Goal: Obtain resource: Download file/media

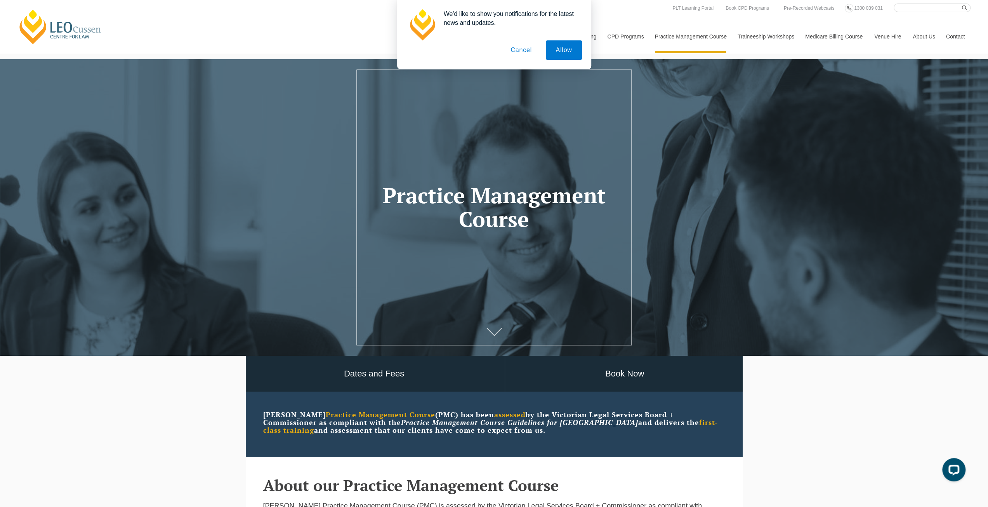
click at [525, 50] on button "Cancel" at bounding box center [521, 49] width 41 height 19
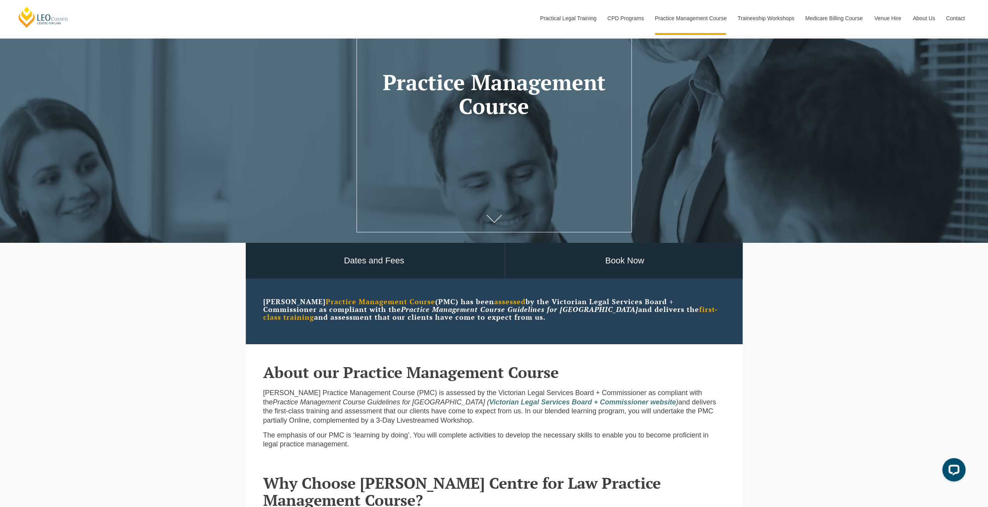
scroll to position [311, 0]
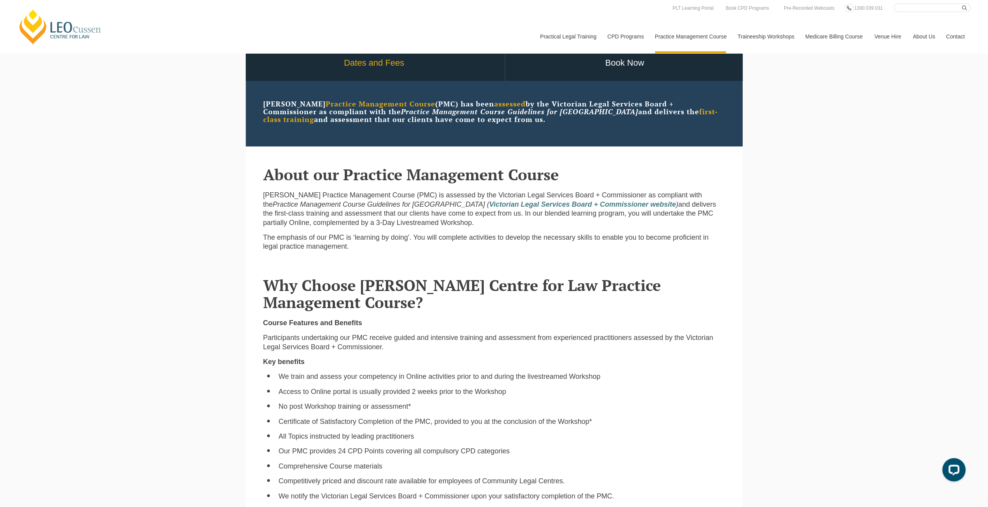
click at [367, 66] on link "Dates and Fees" at bounding box center [374, 63] width 261 height 36
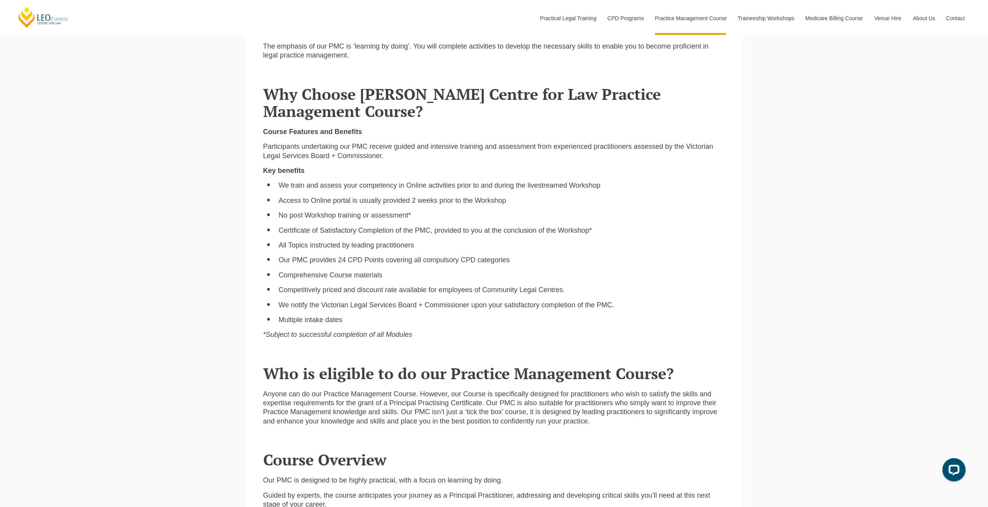
scroll to position [583, 0]
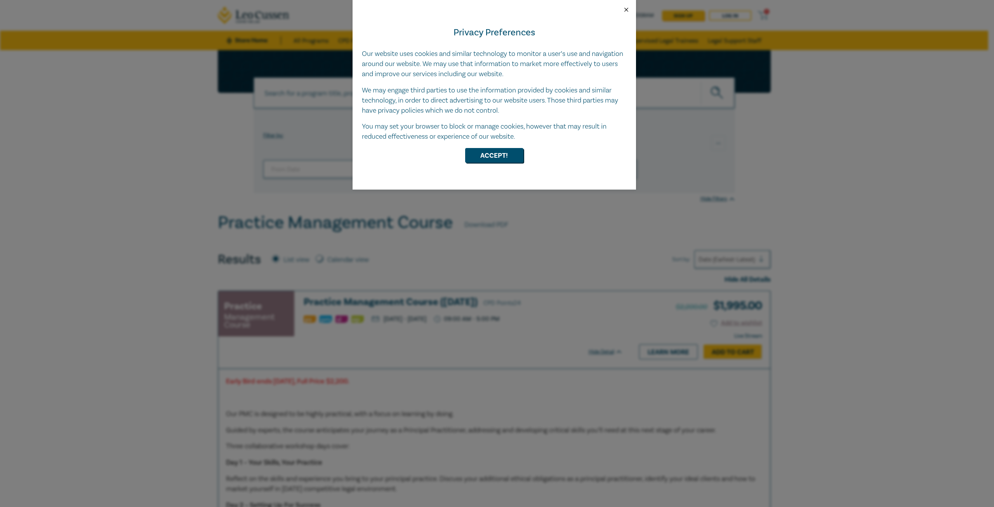
click at [626, 11] on button "Close" at bounding box center [626, 9] width 7 height 7
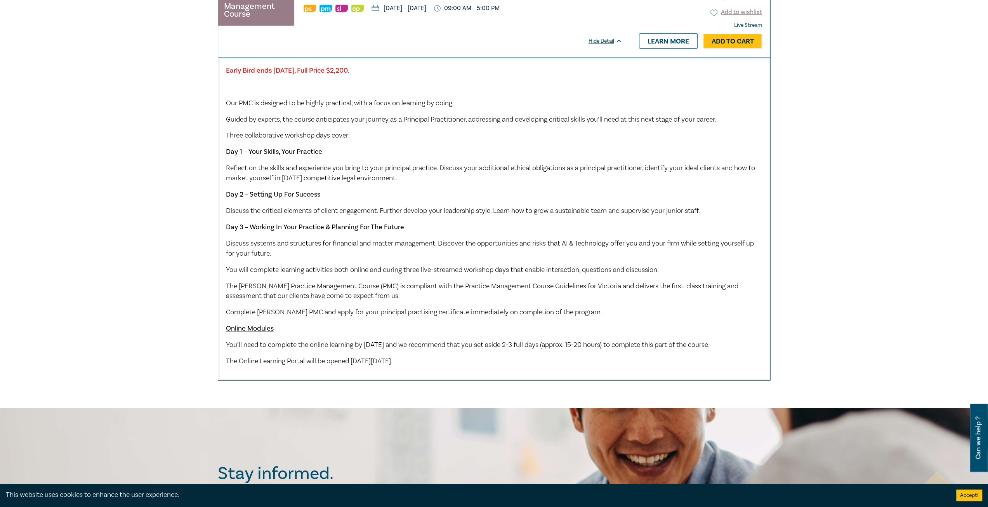
scroll to position [39, 0]
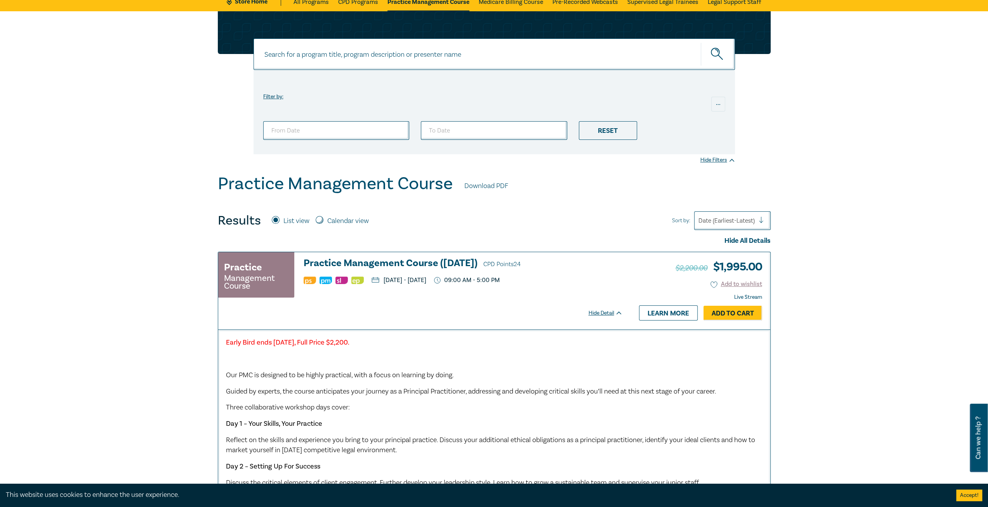
click at [490, 182] on link "Download PDF" at bounding box center [487, 186] width 44 height 10
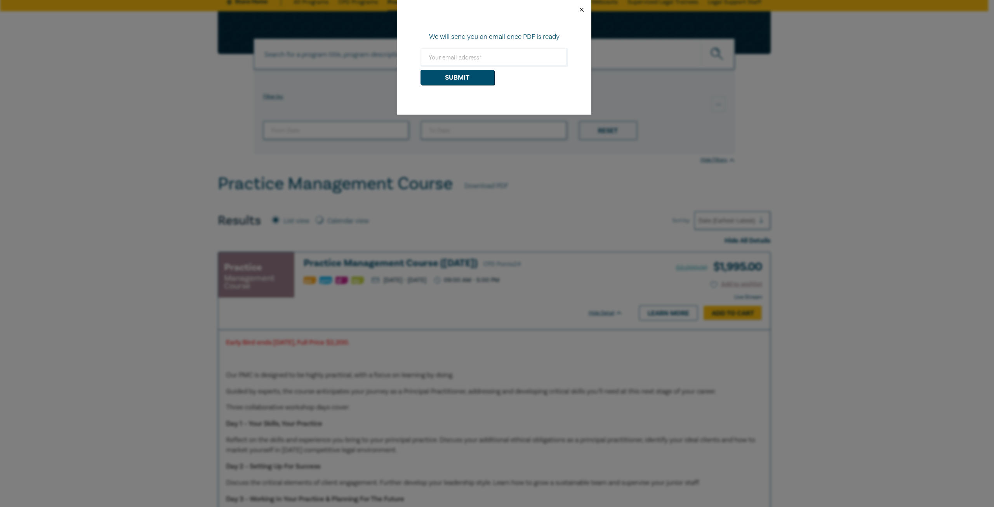
click at [583, 7] on button "Close" at bounding box center [581, 9] width 7 height 7
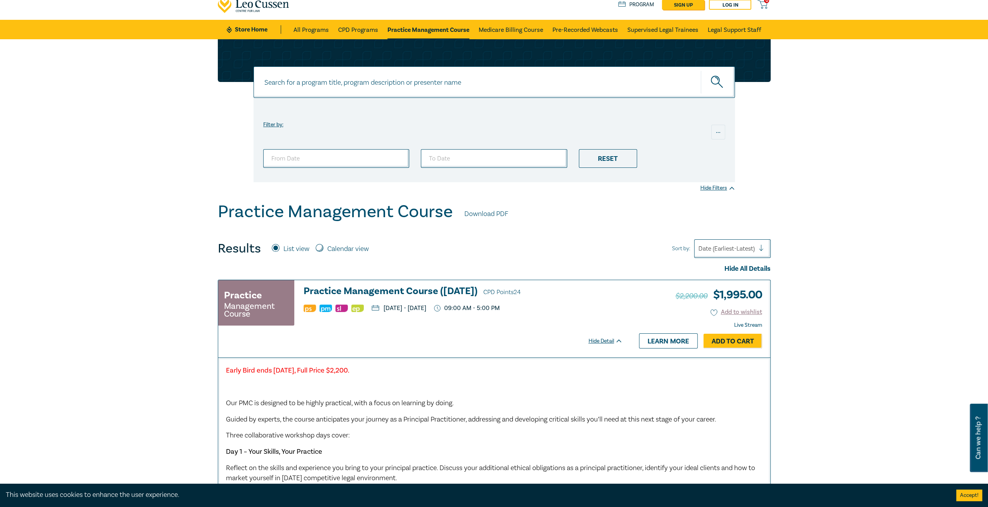
scroll to position [0, 0]
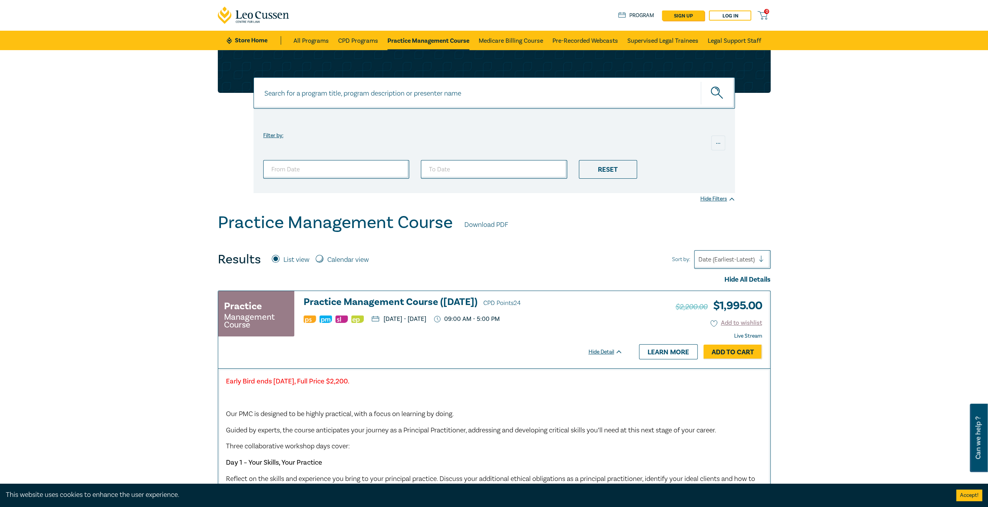
click at [444, 37] on link "Practice Management Course" at bounding box center [429, 40] width 82 height 19
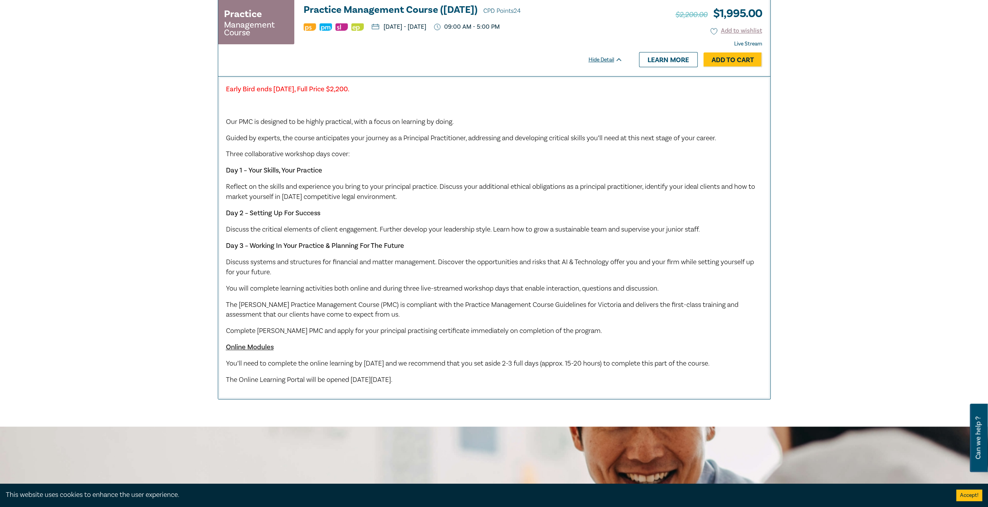
scroll to position [94, 0]
